Goal: Task Accomplishment & Management: Manage account settings

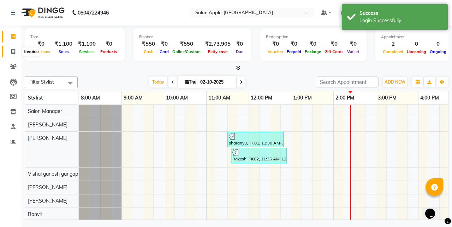
click at [8, 48] on span at bounding box center [13, 52] width 12 height 8
select select "service"
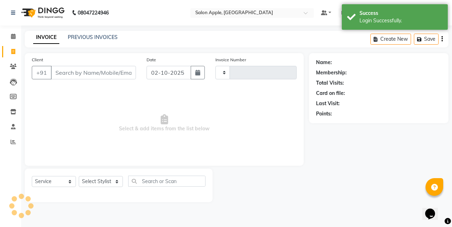
type input "1630"
select select "6701"
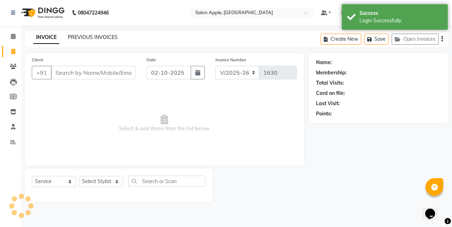
click at [90, 39] on link "PREVIOUS INVOICES" at bounding box center [93, 37] width 50 height 6
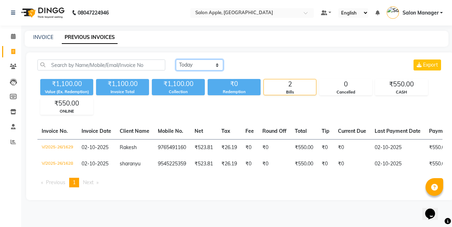
click at [183, 65] on select "[DATE] [DATE] Custom Range" at bounding box center [199, 64] width 47 height 11
select select "[DATE]"
click at [176, 59] on select "[DATE] [DATE] Custom Range" at bounding box center [199, 64] width 47 height 11
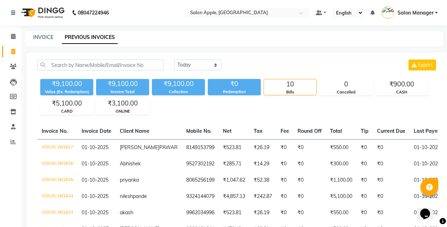
click at [415, 12] on span "Salon Manager" at bounding box center [416, 12] width 36 height 7
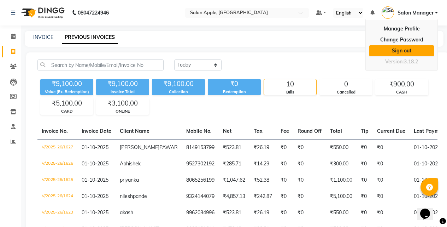
click at [404, 52] on link "Sign out" at bounding box center [401, 50] width 65 height 11
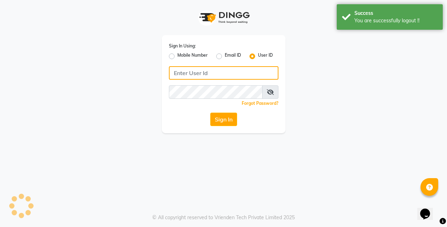
type input "8390773311"
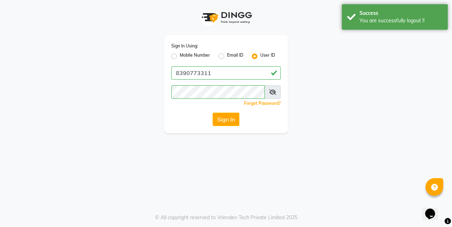
click at [180, 54] on label "Mobile Number" at bounding box center [195, 56] width 30 height 8
click at [180, 54] on input "Mobile Number" at bounding box center [182, 54] width 5 height 5
radio input "true"
radio input "false"
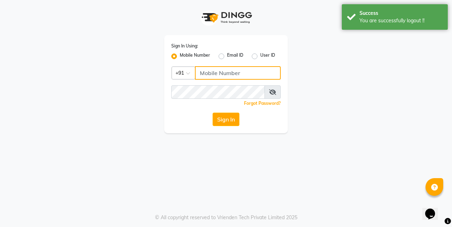
click at [217, 67] on input "Username" at bounding box center [238, 72] width 86 height 13
type input "8390773311"
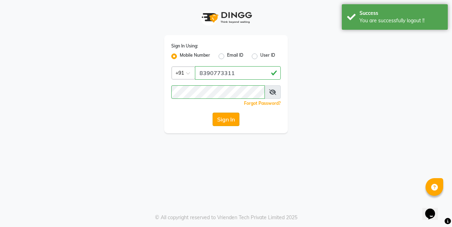
click at [228, 118] on button "Sign In" at bounding box center [226, 118] width 27 height 13
